Goal: Book appointment/travel/reservation

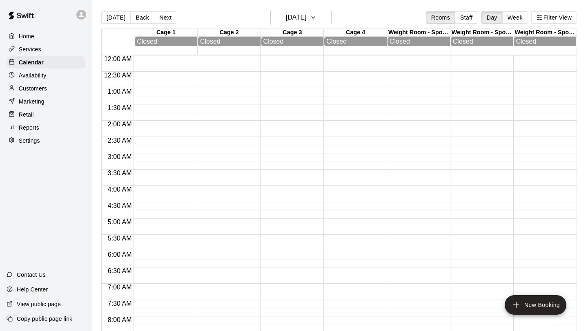
scroll to position [473, 0]
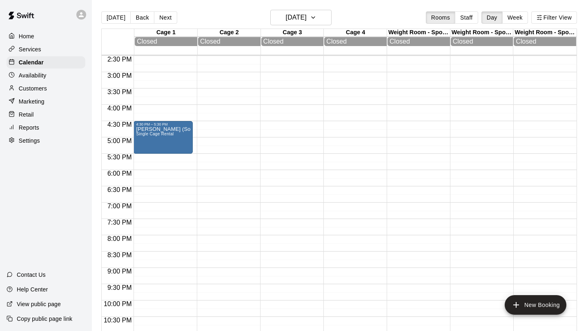
click at [349, 13] on div "[DATE] Back [DATE][DATE] Rooms Staff Day Week Filter View" at bounding box center [339, 19] width 476 height 19
click at [371, 26] on div "[DATE] Back [DATE][DATE] Rooms Staff Day Week Filter View" at bounding box center [339, 19] width 476 height 19
click at [307, 16] on h6 "[DATE]" at bounding box center [296, 17] width 21 height 11
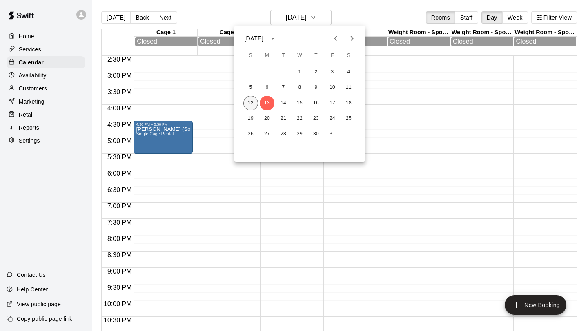
click at [253, 101] on button "12" at bounding box center [250, 103] width 15 height 15
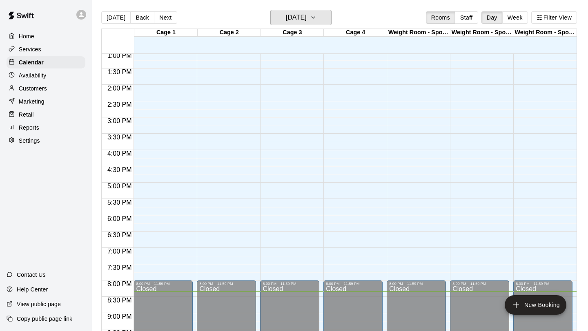
scroll to position [431, 0]
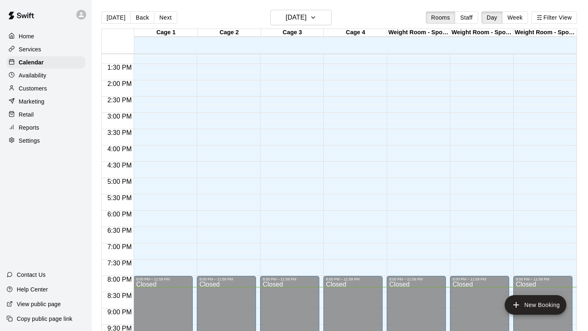
click at [171, 238] on div "12:00 AM – 8:00 AM Closed 8:00 PM – 11:59 PM Closed" at bounding box center [162, 15] width 59 height 784
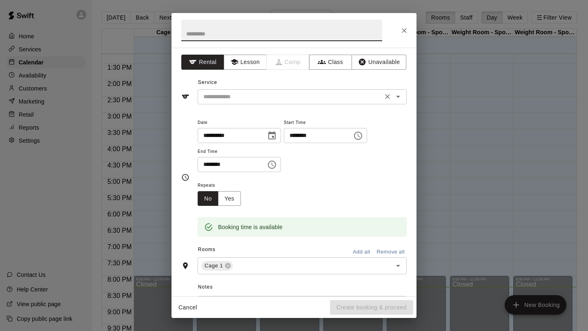
click at [259, 95] on input "text" at bounding box center [290, 97] width 180 height 10
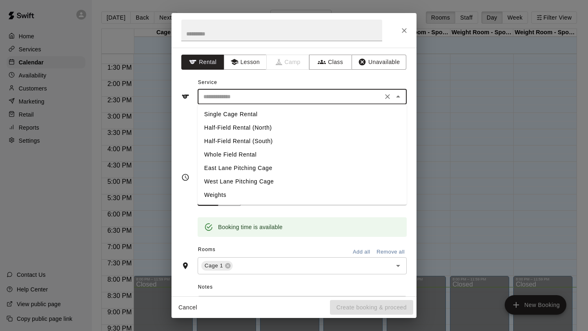
click at [251, 114] on li "Single Cage Rental" at bounding box center [302, 114] width 209 height 13
type input "**********"
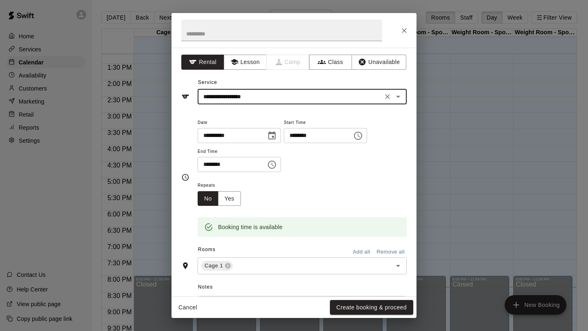
click at [274, 166] on icon "Choose time, selected time is 7:15 PM" at bounding box center [272, 165] width 2 height 4
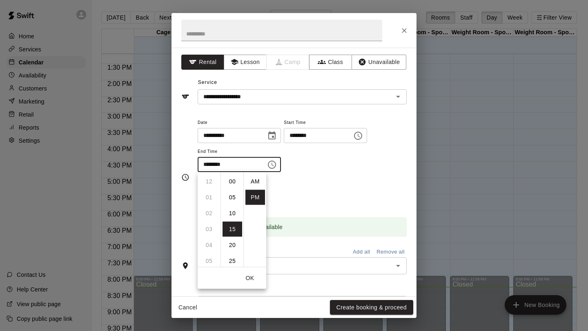
scroll to position [15, 0]
click at [214, 196] on li "08" at bounding box center [209, 197] width 20 height 15
type input "********"
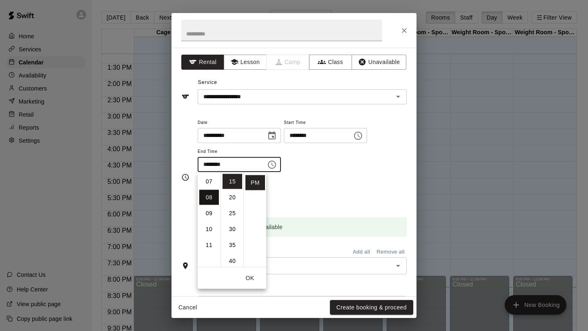
scroll to position [127, 0]
click at [304, 193] on div "Repeats No Yes" at bounding box center [302, 193] width 209 height 26
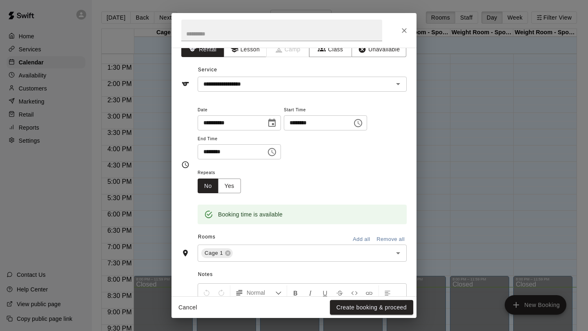
scroll to position [0, 0]
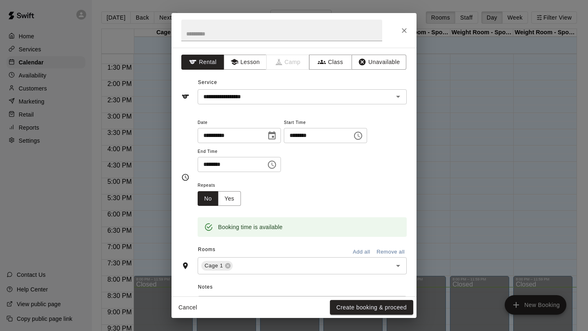
click at [322, 189] on div "Repeats No Yes" at bounding box center [302, 193] width 209 height 26
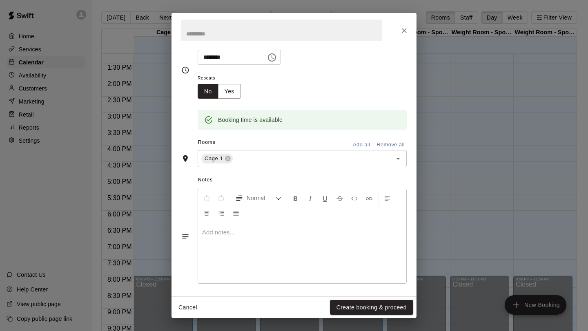
scroll to position [110, 0]
click at [362, 304] on button "Create booking & proceed" at bounding box center [371, 307] width 83 height 15
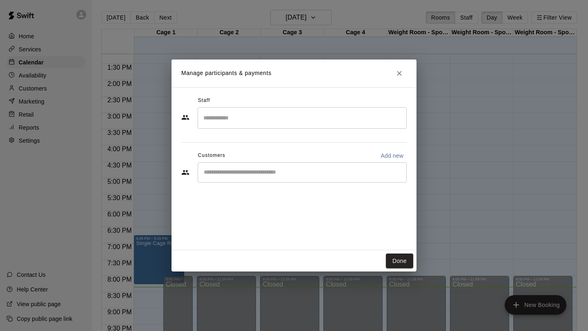
click at [229, 173] on input "Start typing to search customers..." at bounding box center [302, 173] width 202 height 8
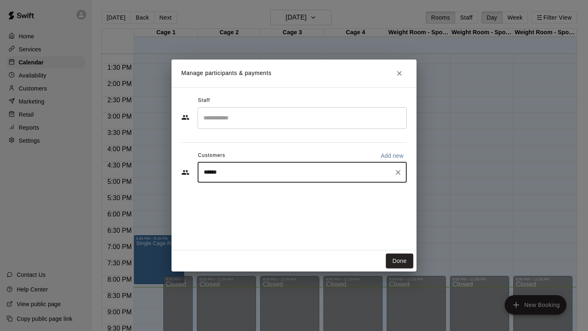
type input "*******"
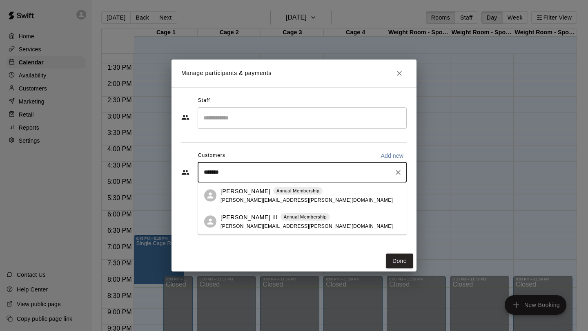
click at [239, 222] on div "[PERSON_NAME] III Annual Membership [PERSON_NAME][EMAIL_ADDRESS][PERSON_NAME][D…" at bounding box center [306, 222] width 172 height 18
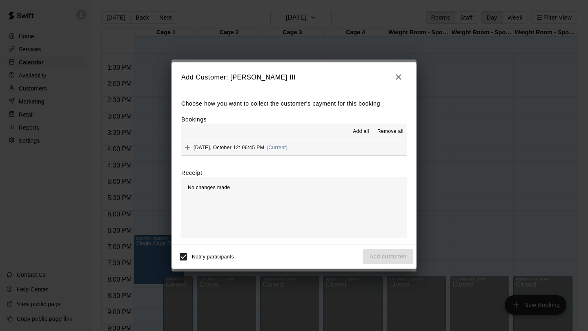
click at [187, 149] on icon "Add" at bounding box center [187, 147] width 5 height 5
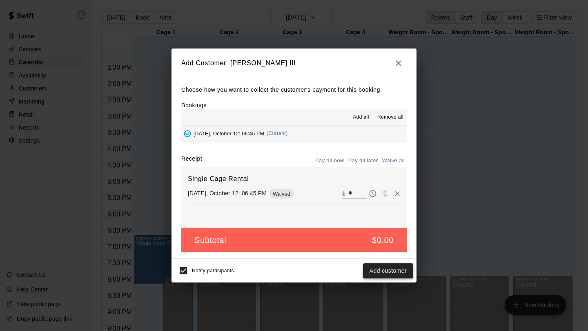
click at [391, 270] on button "Add customer" at bounding box center [388, 271] width 50 height 15
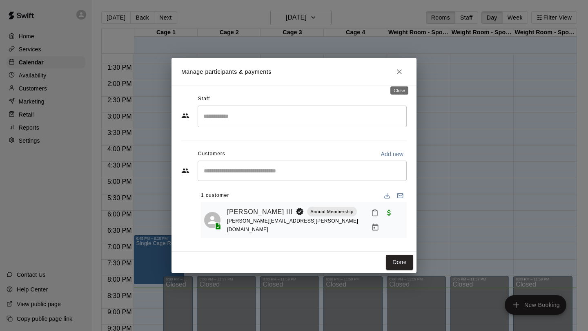
click at [398, 74] on icon "Close" at bounding box center [399, 71] width 5 height 5
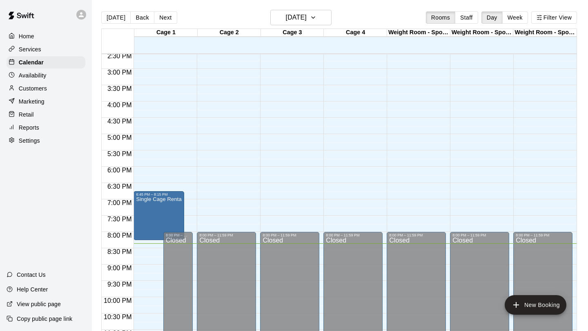
scroll to position [497, 0]
